Goal: Transaction & Acquisition: Purchase product/service

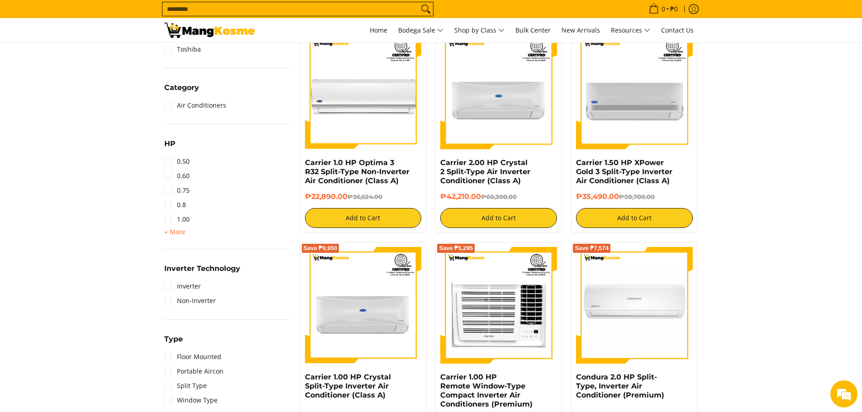
scroll to position [407, 0]
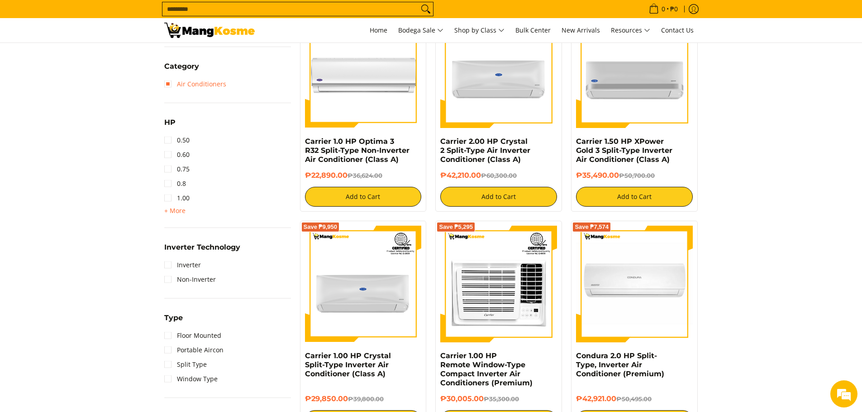
click at [172, 83] on link "Air Conditioners" at bounding box center [195, 84] width 62 height 14
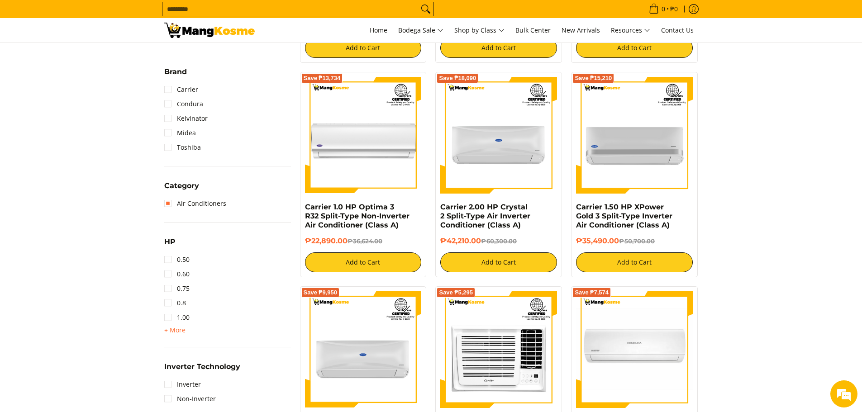
scroll to position [345, 0]
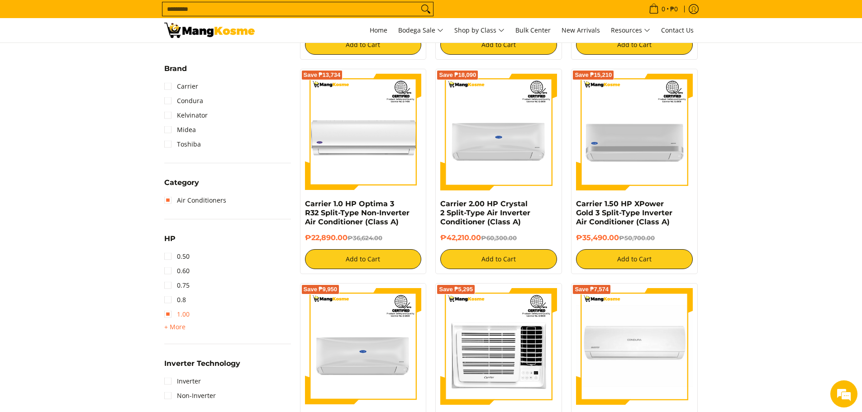
click at [170, 316] on link "1.00" at bounding box center [176, 314] width 25 height 14
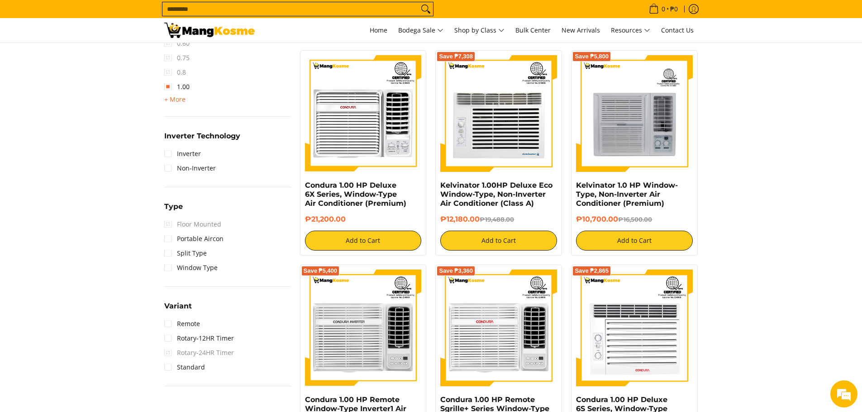
scroll to position [571, 0]
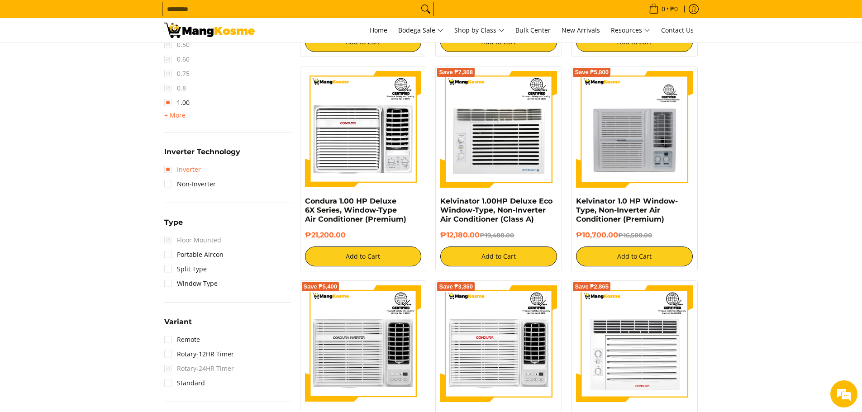
click at [169, 170] on link "Inverter" at bounding box center [182, 170] width 37 height 14
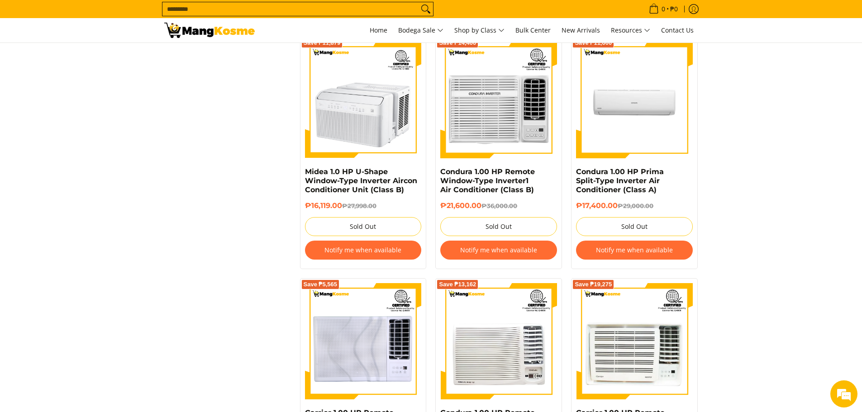
scroll to position [1115, 0]
